Goal: Task Accomplishment & Management: Manage account settings

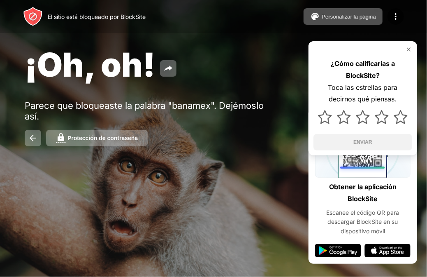
click at [253, 58] on div "¡Oh, oh!" at bounding box center [176, 64] width 302 height 40
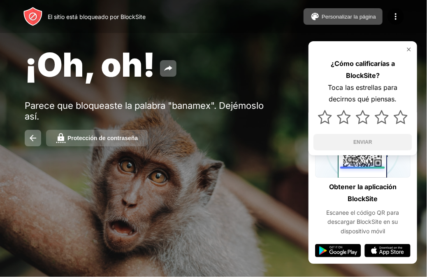
click at [129, 137] on font "Protección de contraseña" at bounding box center [103, 138] width 70 height 7
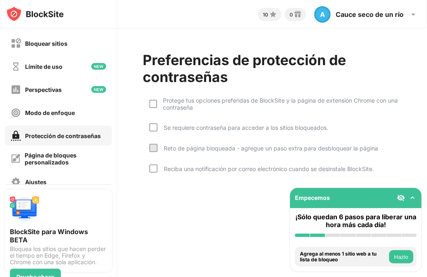
click at [404, 257] on font "Hazlo" at bounding box center [401, 257] width 14 height 6
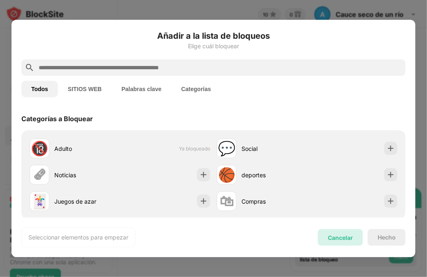
click at [353, 237] on font "Cancelar" at bounding box center [340, 237] width 25 height 7
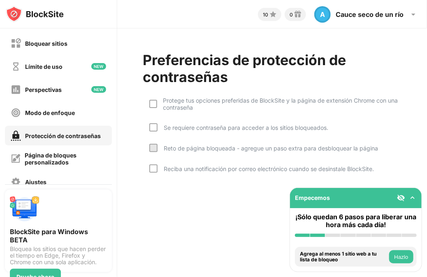
click at [399, 254] on font "Hazlo" at bounding box center [401, 257] width 14 height 6
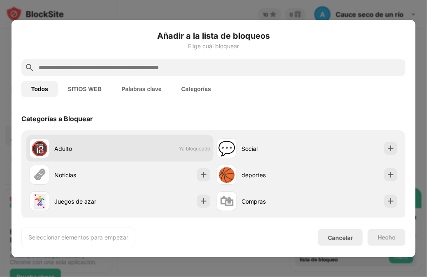
click at [168, 157] on div "🔞 Adulto Ya bloqueado" at bounding box center [119, 148] width 187 height 26
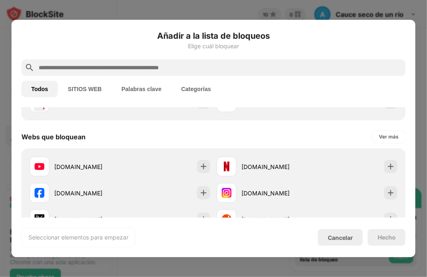
scroll to position [115, 0]
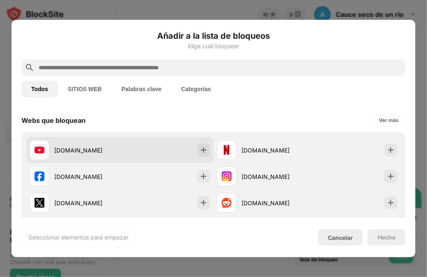
click at [38, 152] on img at bounding box center [40, 150] width 10 height 10
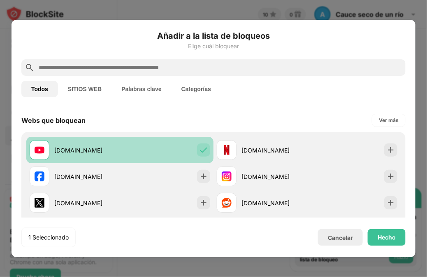
click at [38, 152] on img at bounding box center [40, 150] width 10 height 10
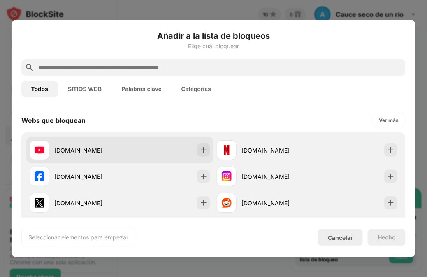
click at [38, 152] on img at bounding box center [40, 150] width 10 height 10
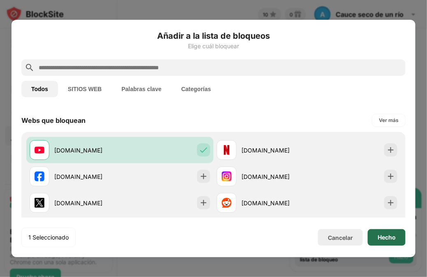
click at [386, 238] on font "Hecho" at bounding box center [387, 236] width 18 height 7
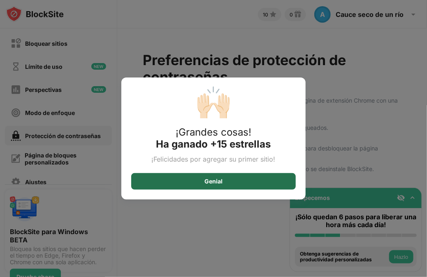
click at [226, 182] on div "Genial" at bounding box center [213, 181] width 165 height 16
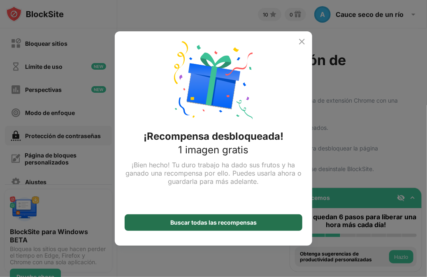
click at [220, 225] on font "Buscar todas las recompensas" at bounding box center [213, 222] width 86 height 7
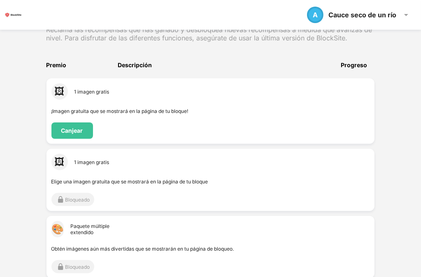
scroll to position [132, 0]
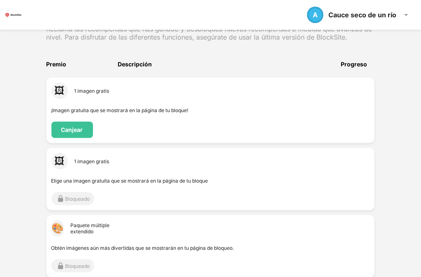
click at [90, 196] on font "Bloqueado" at bounding box center [77, 199] width 25 height 6
click at [83, 126] on font "Canjear" at bounding box center [72, 129] width 22 height 7
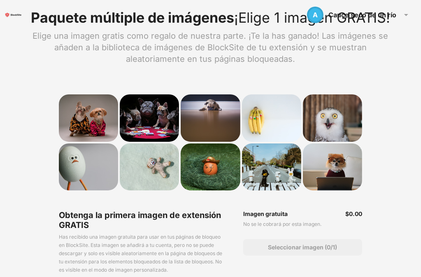
scroll to position [6, 0]
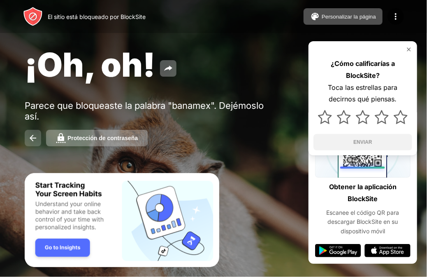
click at [35, 138] on img at bounding box center [33, 138] width 10 height 10
